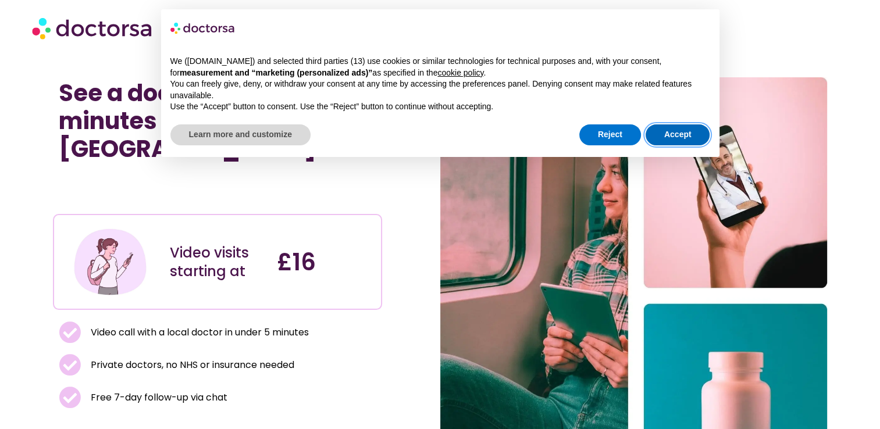
click at [671, 134] on button "Accept" at bounding box center [677, 134] width 65 height 21
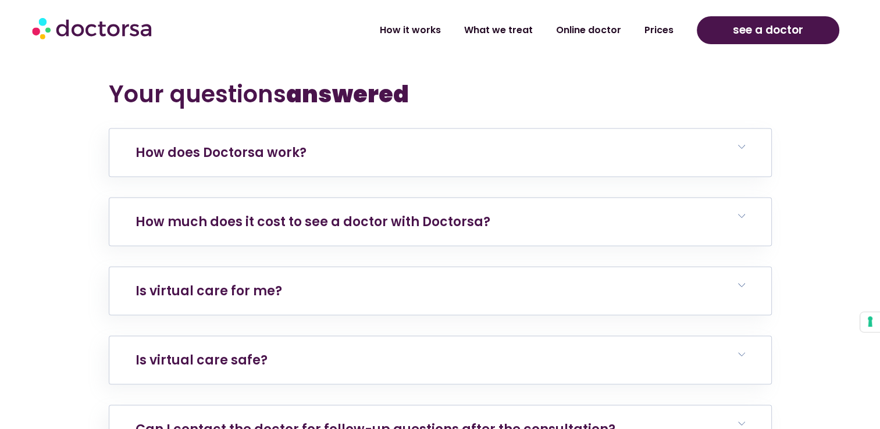
scroll to position [2349, 0]
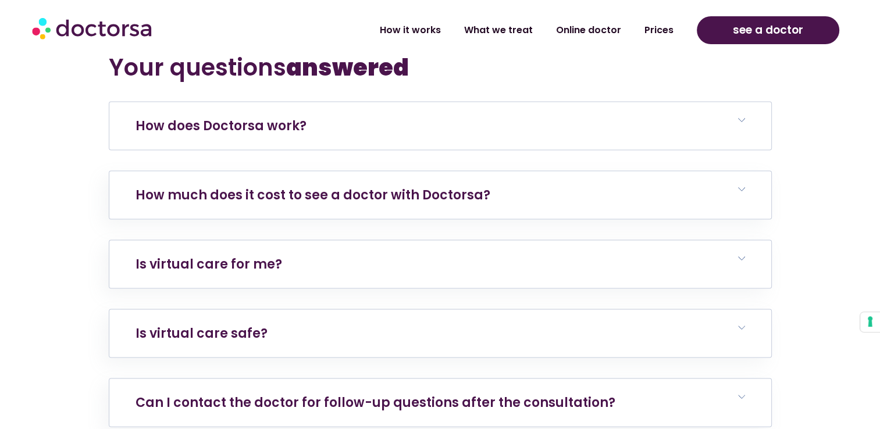
click at [268, 117] on link "How does Doctorsa work?" at bounding box center [220, 126] width 171 height 18
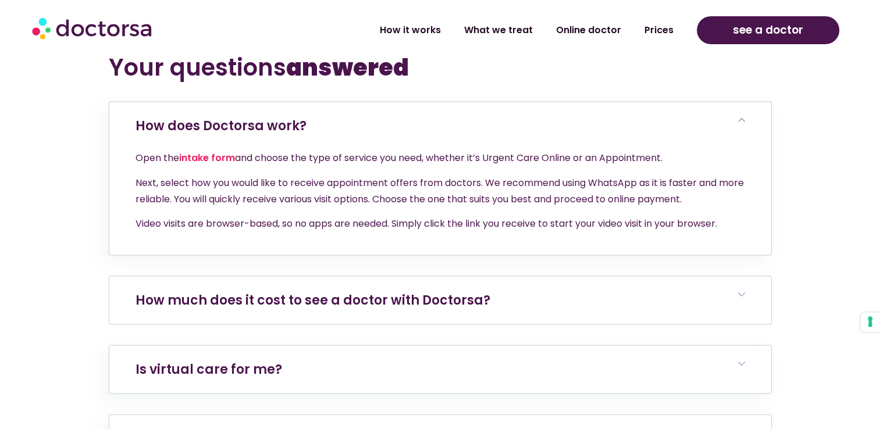
click at [257, 291] on link "How much does it cost to see a doctor with Doctorsa?" at bounding box center [312, 300] width 355 height 18
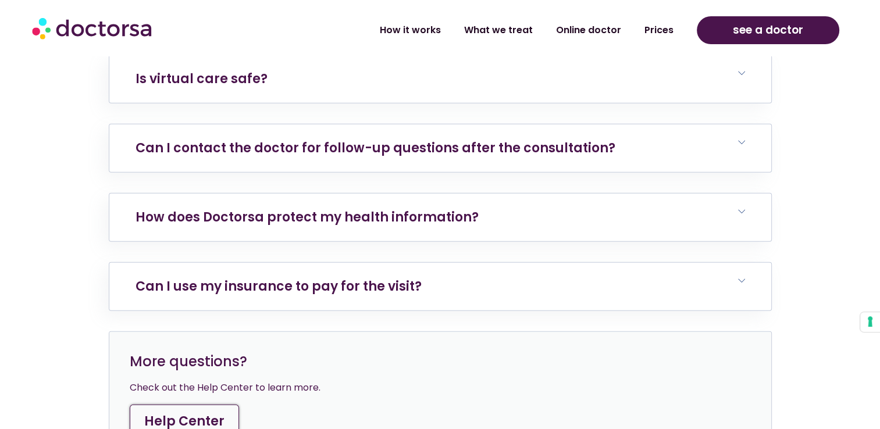
scroll to position [2907, 0]
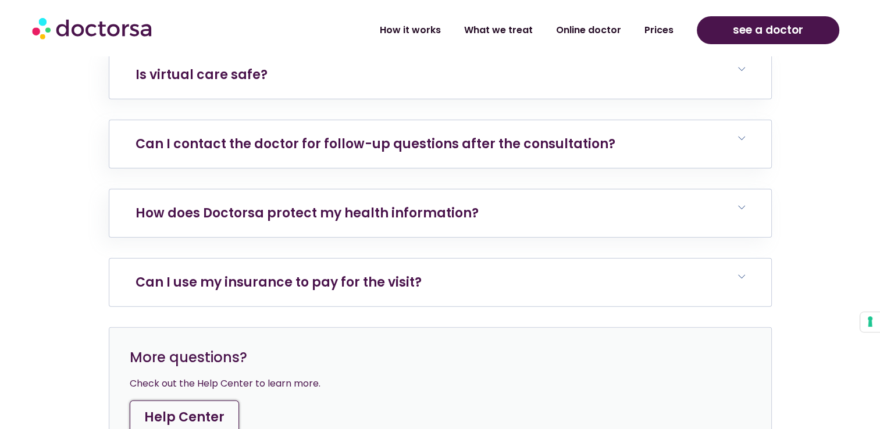
click at [306, 273] on link "Can I use my insurance to pay for the visit?" at bounding box center [278, 282] width 286 height 18
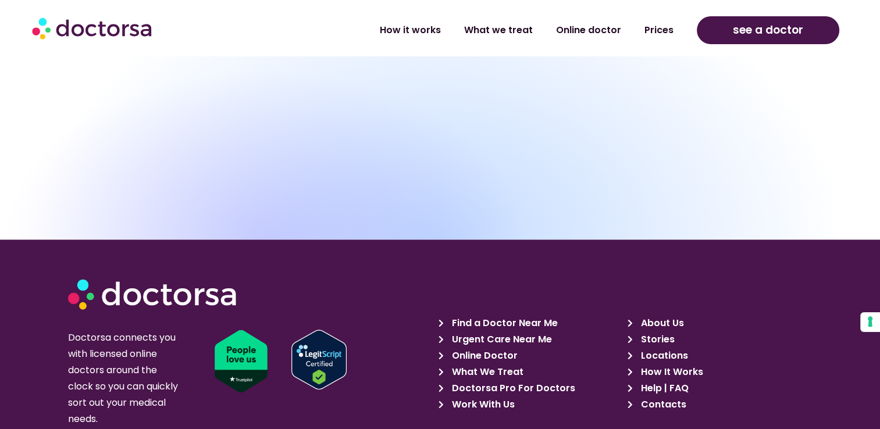
scroll to position [5651, 0]
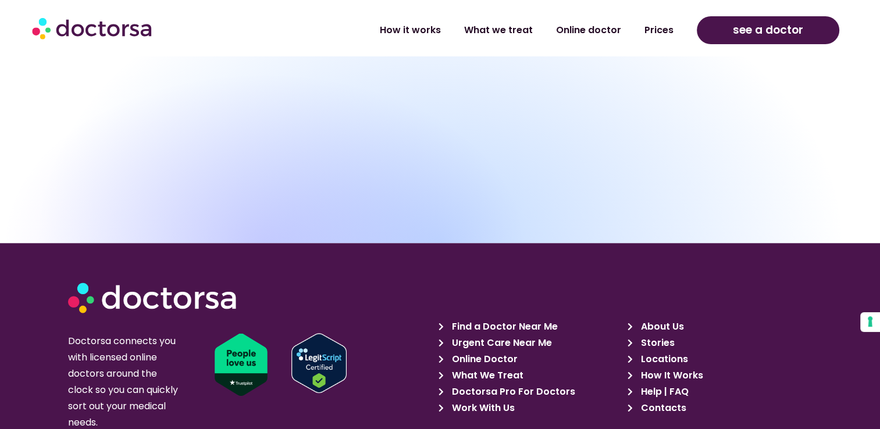
click at [478, 351] on span "Online Doctor" at bounding box center [483, 359] width 69 height 16
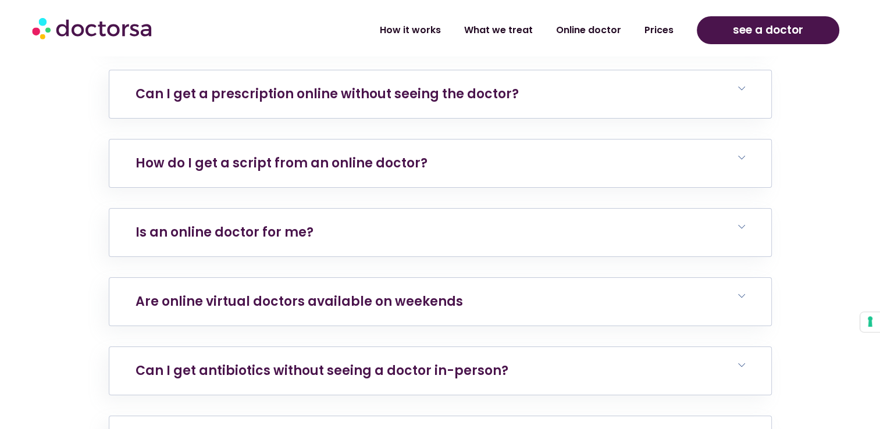
scroll to position [3877, 0]
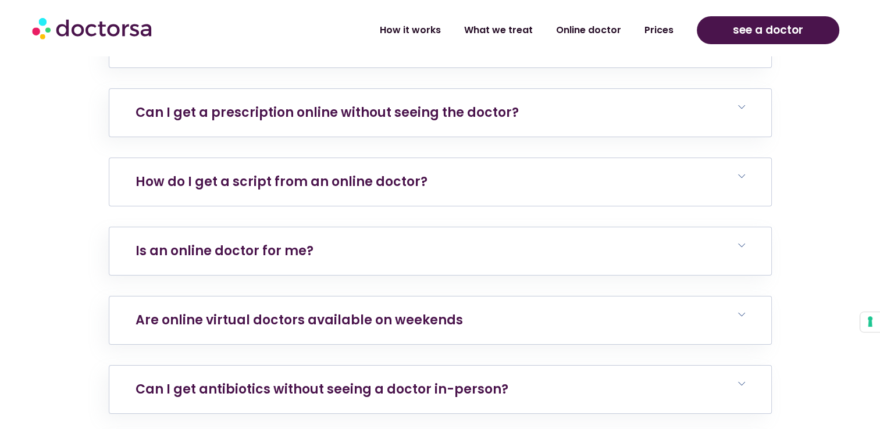
click at [405, 173] on link "How do I get a script from an online doctor?" at bounding box center [281, 182] width 292 height 18
